Goal: Information Seeking & Learning: Check status

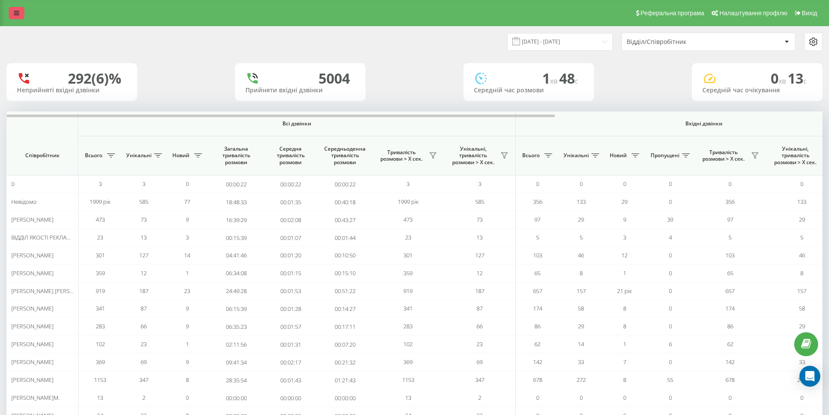
click at [18, 13] on icon at bounding box center [16, 13] width 5 height 6
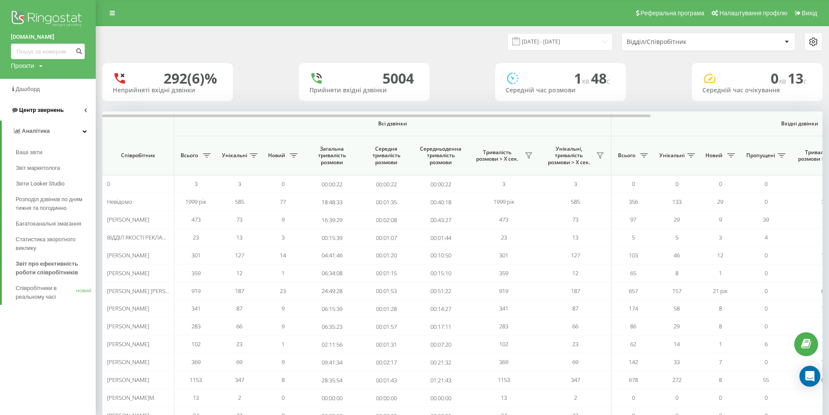
click at [39, 108] on font "Центр звернень" at bounding box center [41, 110] width 44 height 7
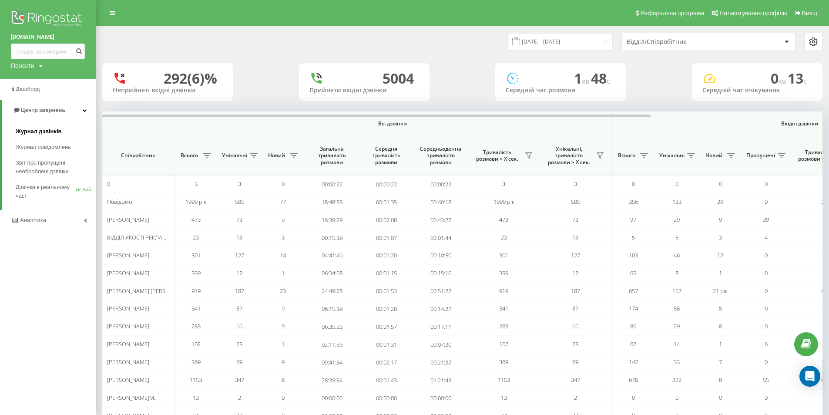
click at [40, 130] on font "Журнал дзвінків" at bounding box center [39, 131] width 46 height 7
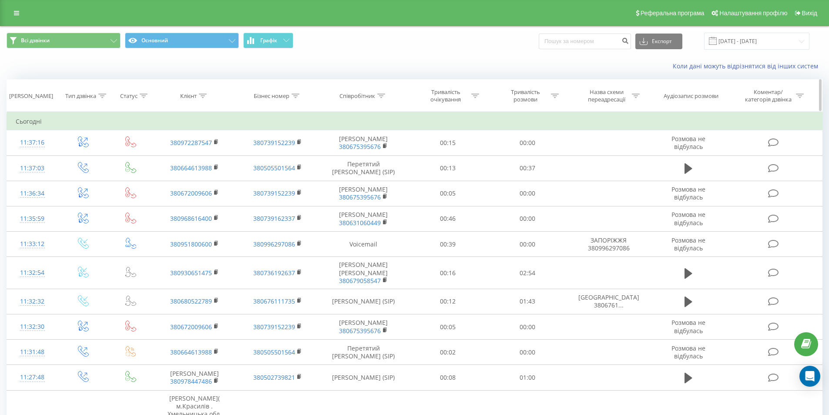
click at [383, 92] on div at bounding box center [381, 95] width 8 height 7
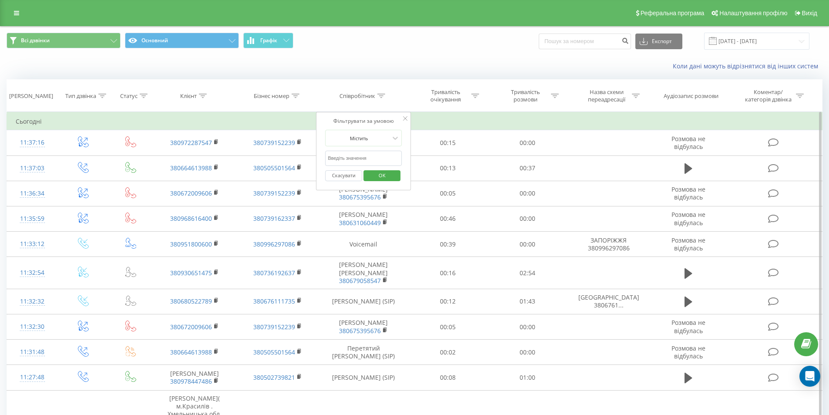
click at [367, 155] on input "text" at bounding box center [363, 158] width 77 height 15
type input "Сабодаш"
click at [391, 178] on span "OK" at bounding box center [382, 174] width 24 height 13
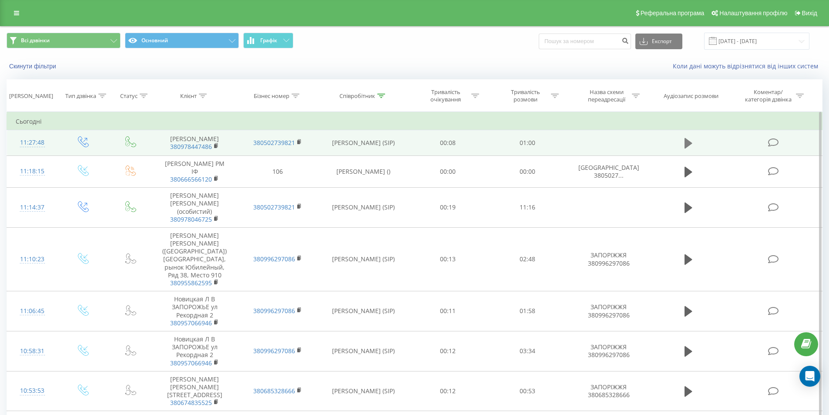
click at [687, 147] on icon at bounding box center [689, 143] width 8 height 10
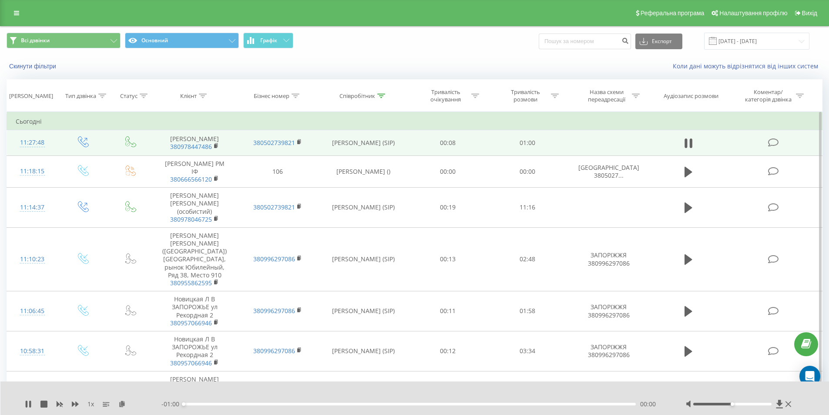
click at [720, 403] on div at bounding box center [732, 404] width 78 height 3
drag, startPoint x: 720, startPoint y: 403, endPoint x: 732, endPoint y: 404, distance: 11.9
click at [732, 404] on div at bounding box center [732, 404] width 78 height 3
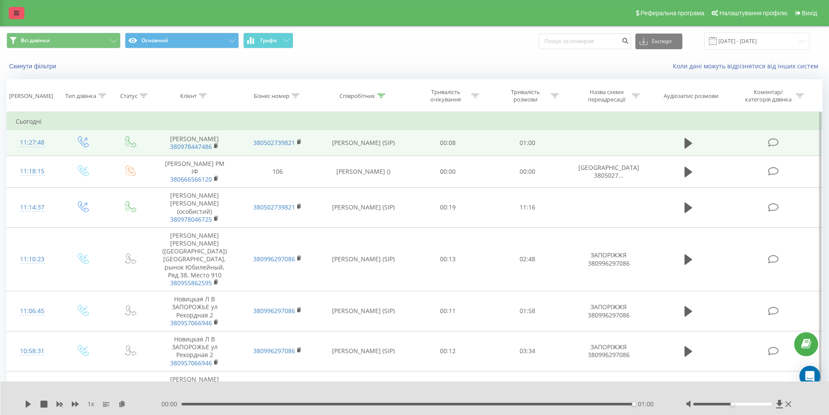
click at [9, 9] on link at bounding box center [17, 13] width 16 height 12
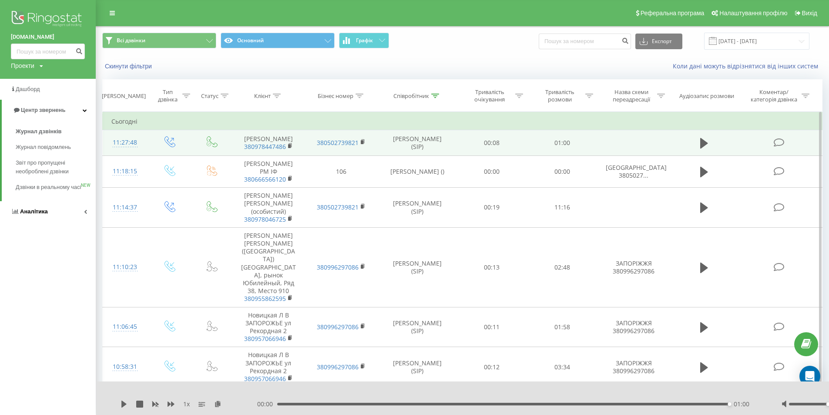
click at [38, 215] on span "Аналiтика" at bounding box center [34, 211] width 28 height 7
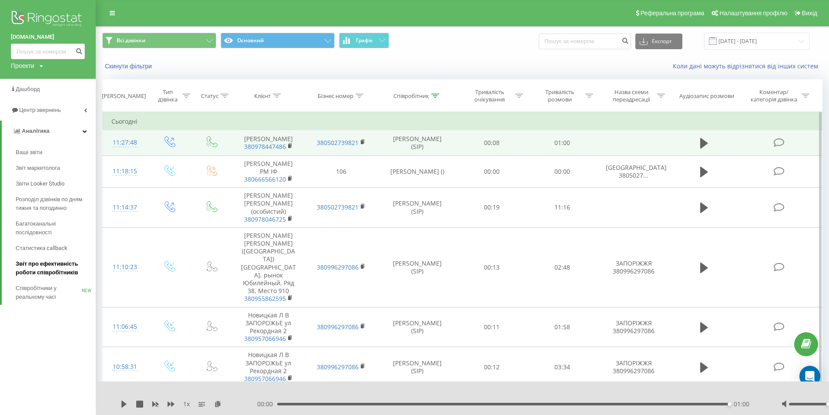
click at [41, 267] on span "Звіт про ефективність роботи співробітників" at bounding box center [54, 267] width 76 height 17
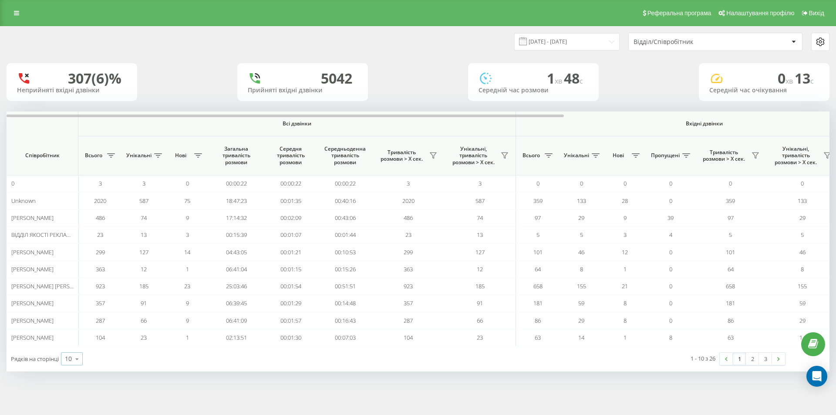
click at [68, 358] on div "10" at bounding box center [68, 358] width 7 height 9
click at [75, 322] on div "25" at bounding box center [71, 321] width 21 height 13
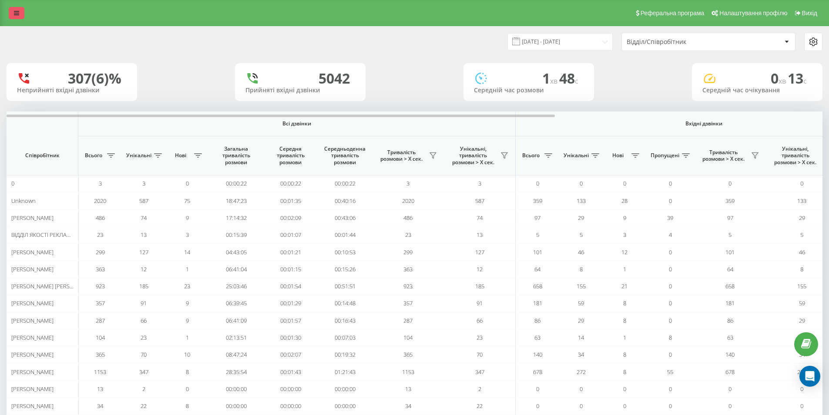
click at [24, 16] on link at bounding box center [17, 13] width 16 height 12
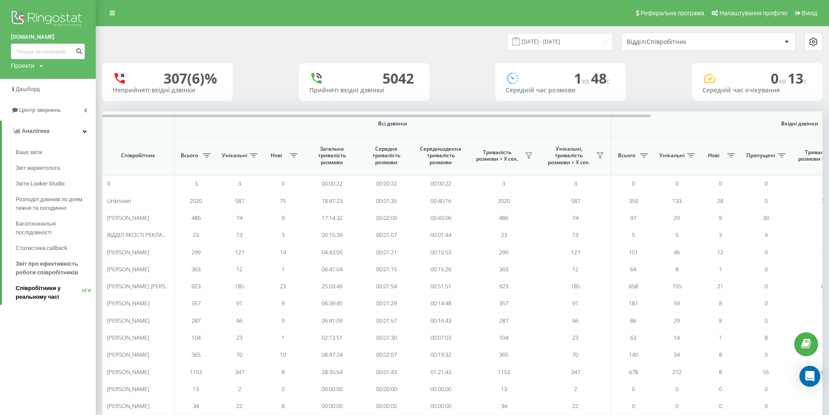
click at [53, 294] on span "Співробітники у реальному часі" at bounding box center [49, 292] width 66 height 17
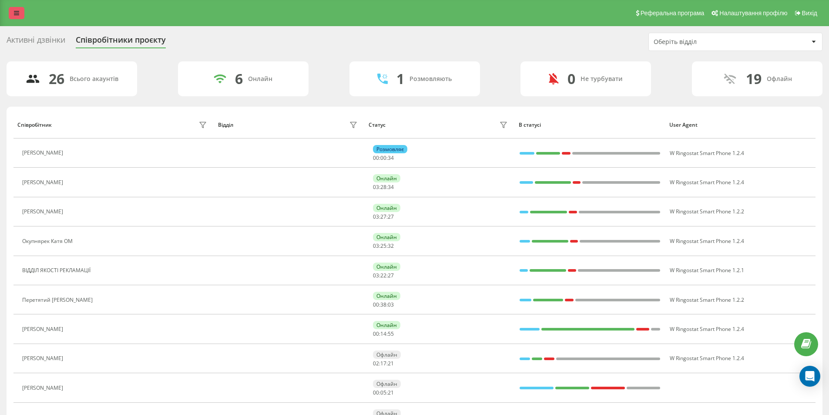
click at [10, 13] on link at bounding box center [17, 13] width 16 height 12
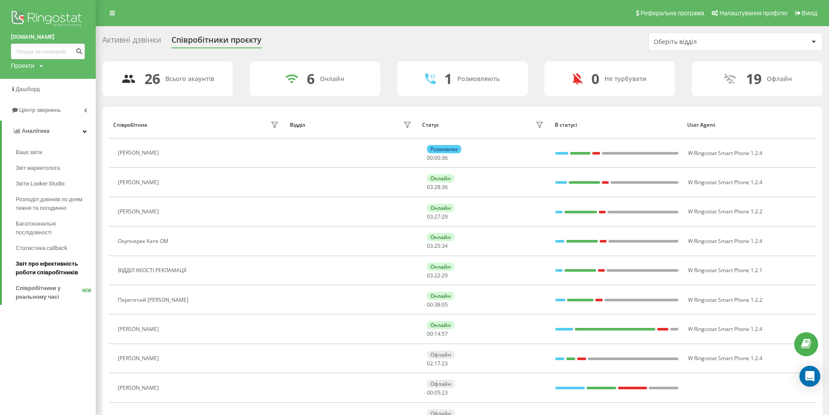
click at [48, 260] on span "Звіт про ефективність роботи співробітників" at bounding box center [54, 267] width 76 height 17
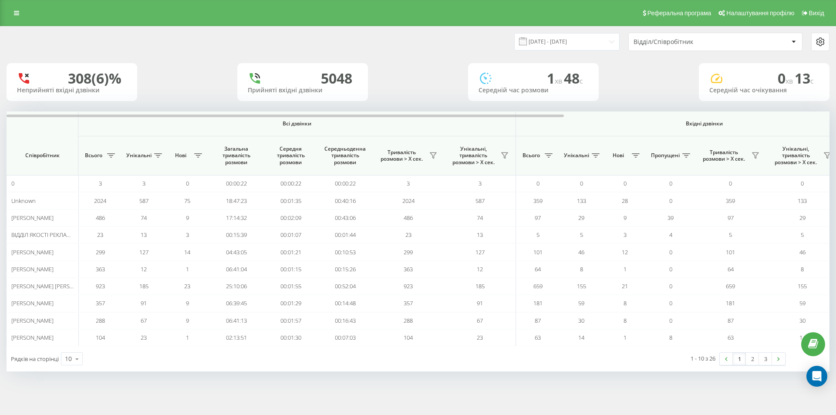
click at [80, 19] on div "Реферальна програма Налаштування профілю Вихід" at bounding box center [418, 13] width 836 height 26
click at [16, 13] on icon at bounding box center [16, 13] width 5 height 6
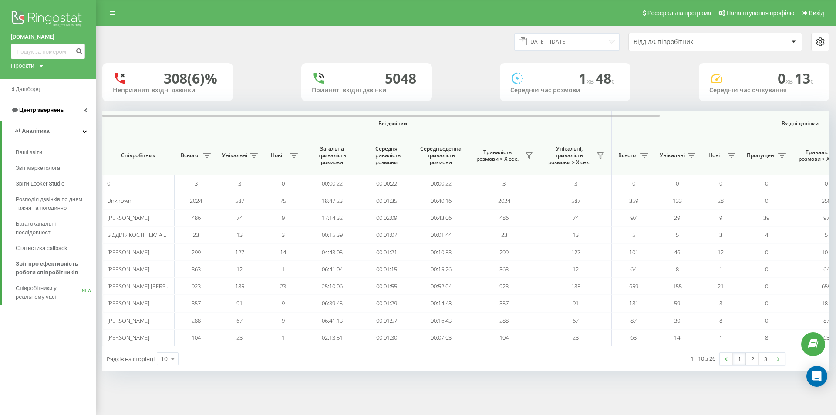
click at [64, 102] on link "Центр звернень" at bounding box center [48, 110] width 96 height 21
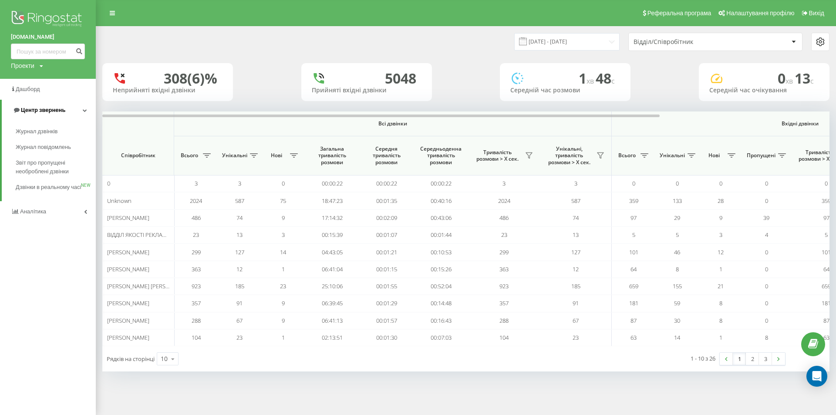
click at [64, 104] on link "Центр звернень" at bounding box center [49, 110] width 94 height 21
click at [80, 116] on link "Центр звернень" at bounding box center [48, 110] width 96 height 21
click at [58, 132] on span "Журнал дзвінків" at bounding box center [39, 131] width 46 height 9
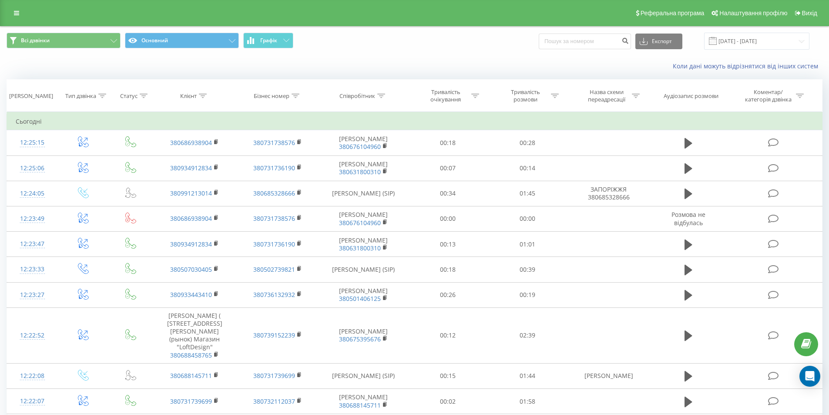
click at [107, 63] on div "Коли дані можуть відрізнятися вiд інших систем" at bounding box center [414, 66] width 828 height 21
click at [732, 45] on input "20.07.2025 - 20.08.2025" at bounding box center [756, 41] width 105 height 17
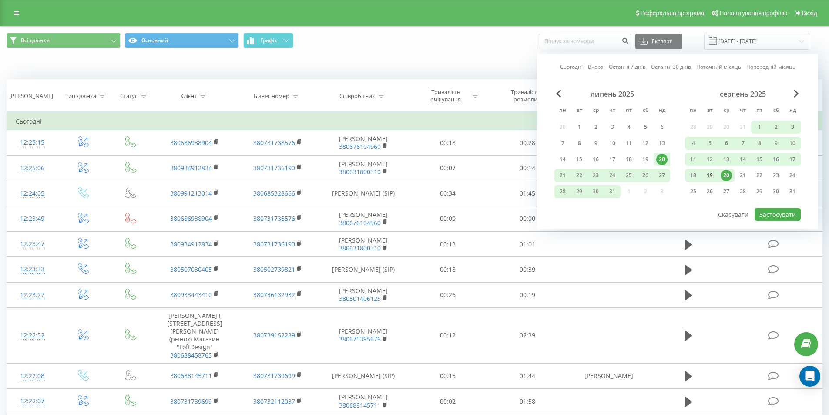
click at [714, 174] on div "19" at bounding box center [709, 175] width 11 height 11
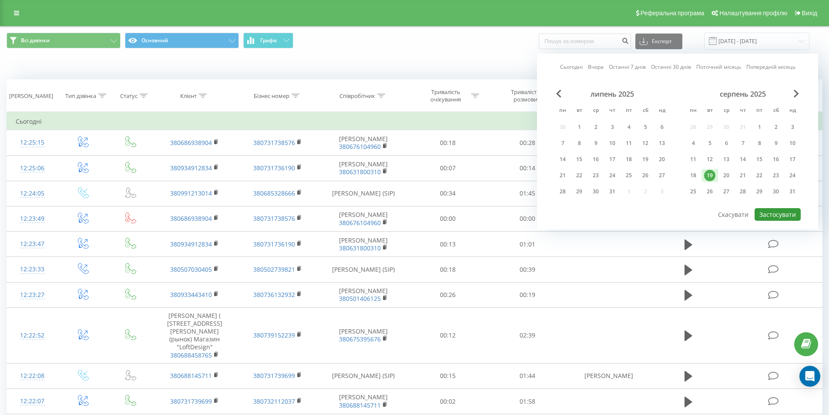
click at [775, 209] on button "Застосувати" at bounding box center [778, 214] width 46 height 13
type input "19.08.2025 - 19.08.2025"
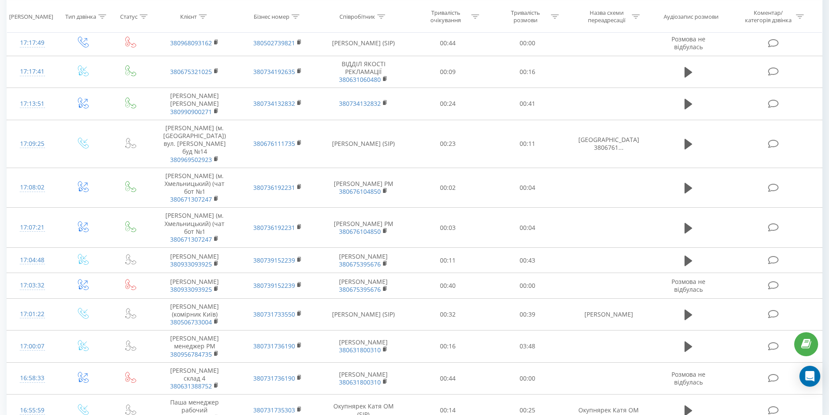
scroll to position [625, 0]
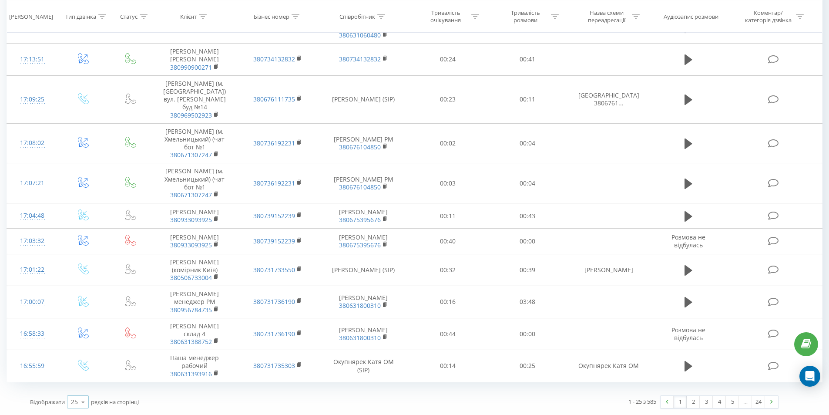
click at [74, 400] on div "25" at bounding box center [74, 401] width 7 height 9
click at [78, 380] on span "50" at bounding box center [74, 377] width 7 height 8
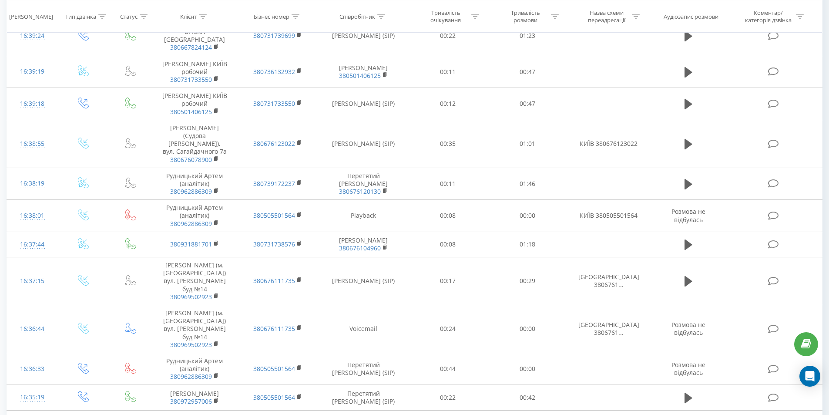
scroll to position [1541, 0]
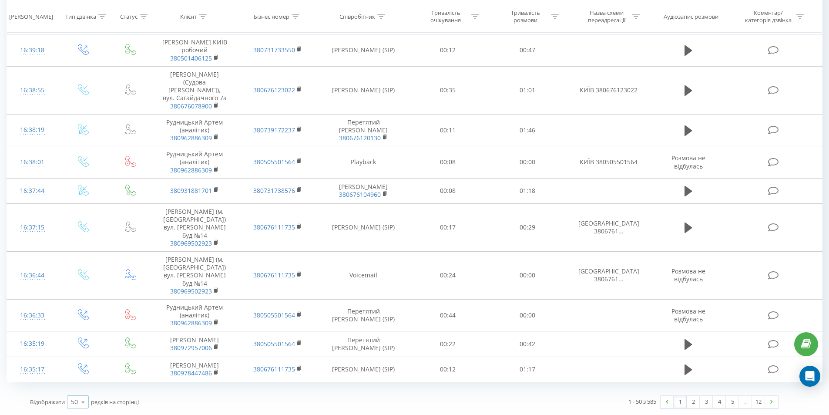
click at [89, 400] on icon at bounding box center [83, 401] width 13 height 17
click at [82, 392] on div "100" at bounding box center [77, 389] width 21 height 13
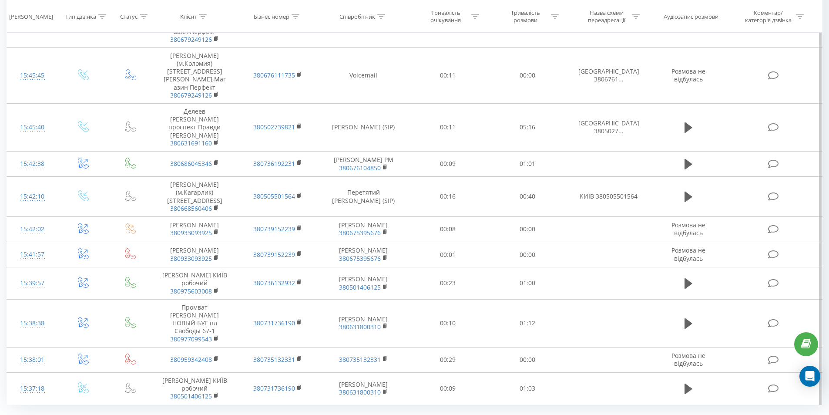
scroll to position [3422, 0]
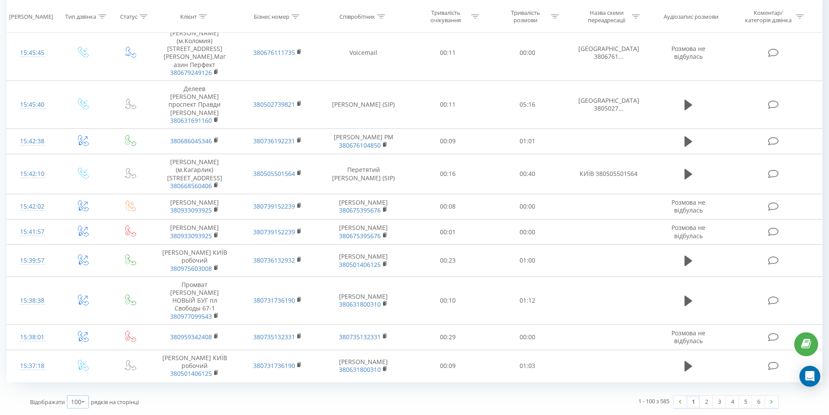
click at [81, 400] on icon at bounding box center [83, 401] width 13 height 17
click at [81, 401] on icon at bounding box center [83, 401] width 13 height 17
click at [84, 402] on icon at bounding box center [83, 401] width 13 height 17
click at [705, 401] on link "2" at bounding box center [706, 402] width 13 height 12
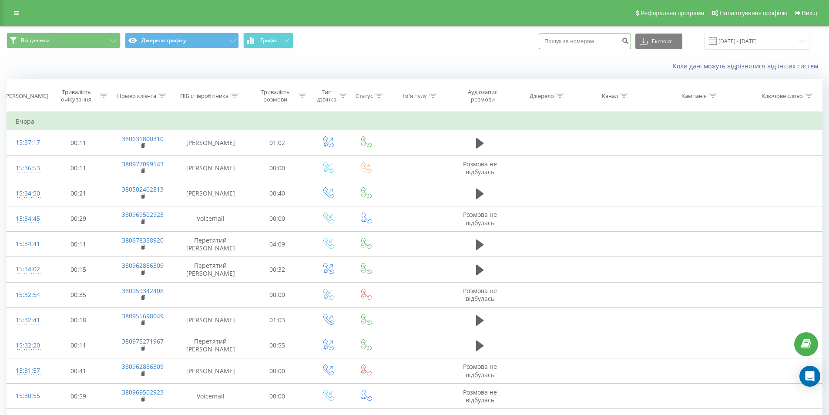
click at [588, 43] on input at bounding box center [585, 42] width 92 height 16
paste input "380991213014"
type input "380991213014"
click at [631, 44] on button "submit" at bounding box center [625, 42] width 12 height 16
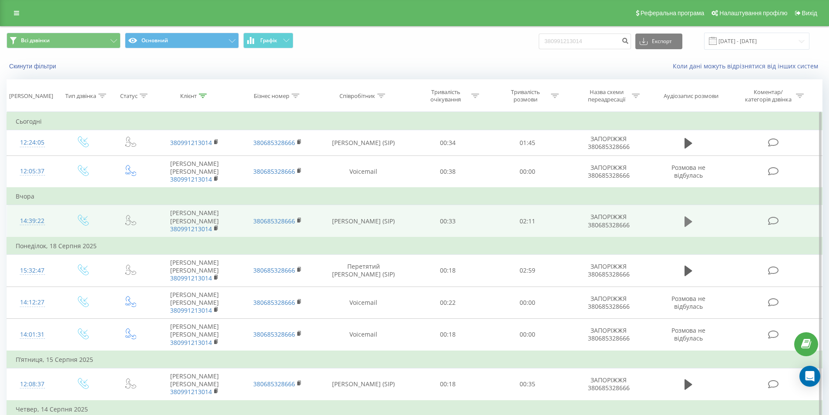
click at [685, 222] on icon at bounding box center [689, 221] width 8 height 10
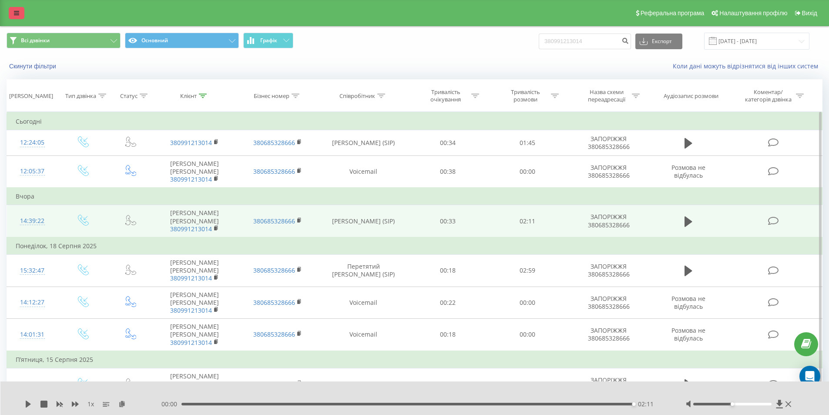
click at [13, 16] on link at bounding box center [17, 13] width 16 height 12
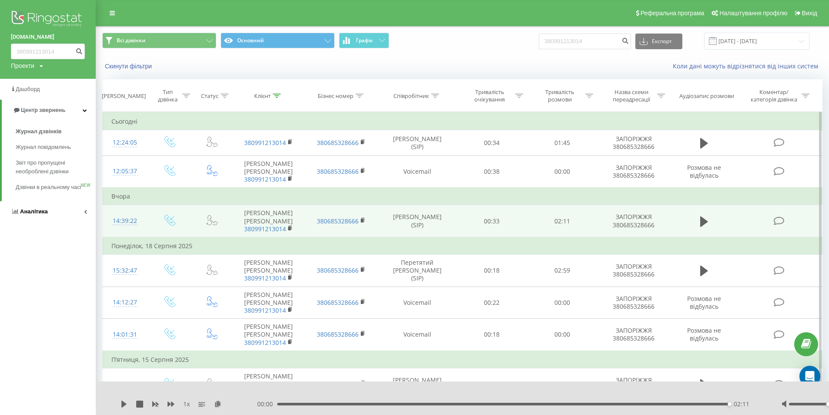
click at [49, 218] on link "Аналiтика" at bounding box center [48, 211] width 96 height 21
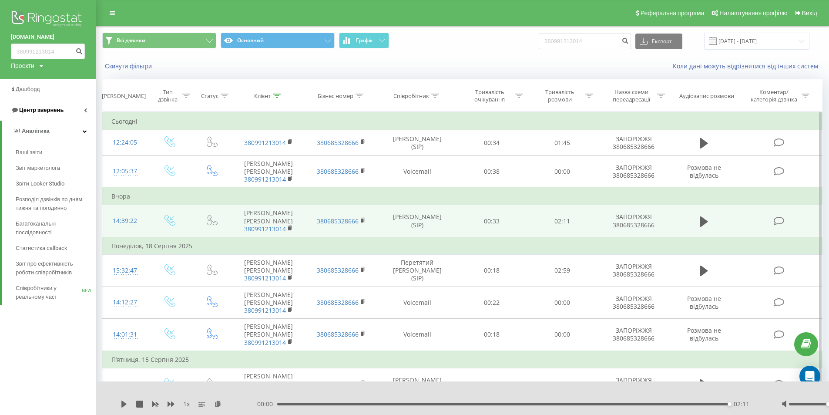
click at [51, 108] on span "Центр звернень" at bounding box center [41, 110] width 44 height 7
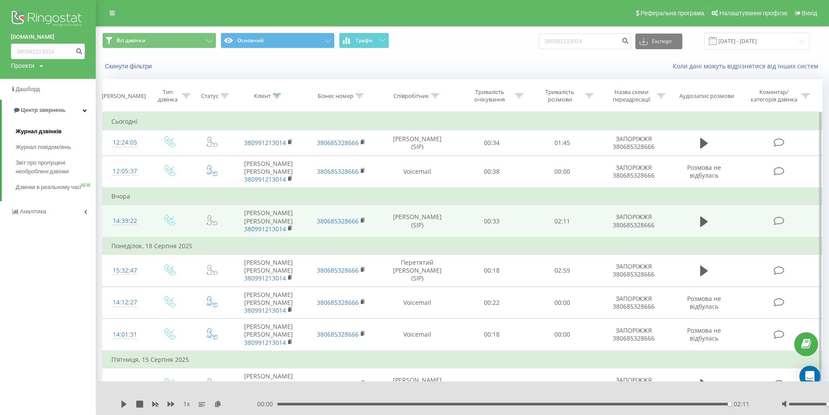
click at [60, 139] on link "Журнал дзвінків" at bounding box center [56, 132] width 80 height 16
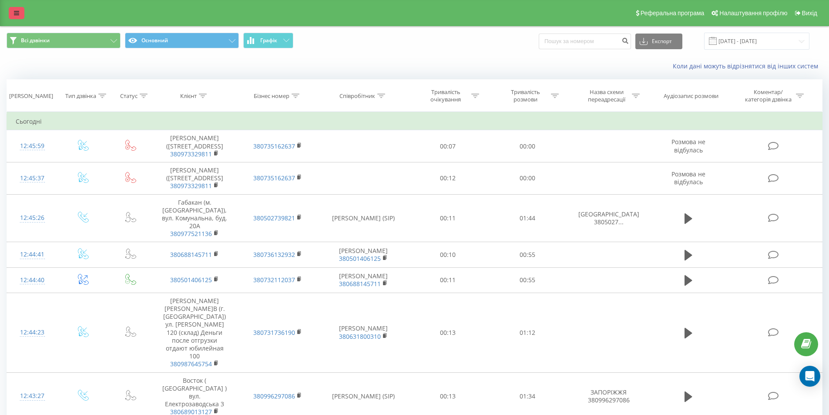
click at [18, 8] on link at bounding box center [17, 13] width 16 height 12
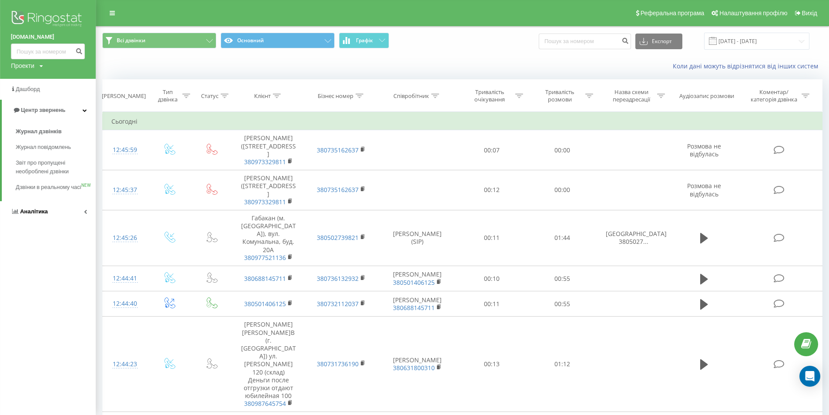
click at [39, 215] on link "Аналiтика" at bounding box center [48, 211] width 96 height 21
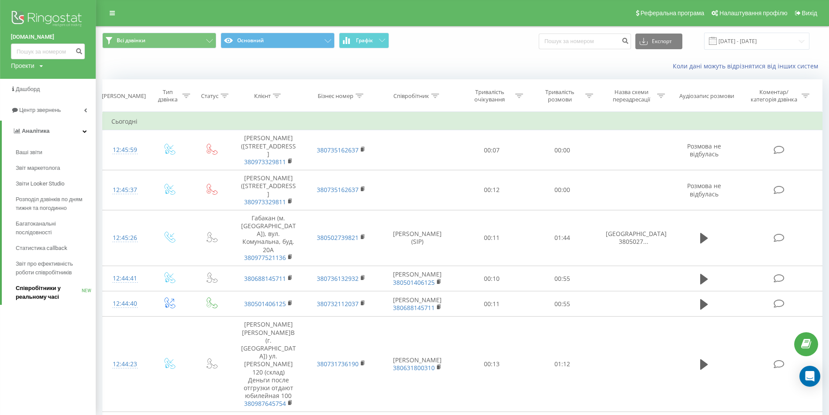
click at [55, 287] on span "Співробітники у реальному часі" at bounding box center [49, 292] width 66 height 17
